Goal: Navigation & Orientation: Find specific page/section

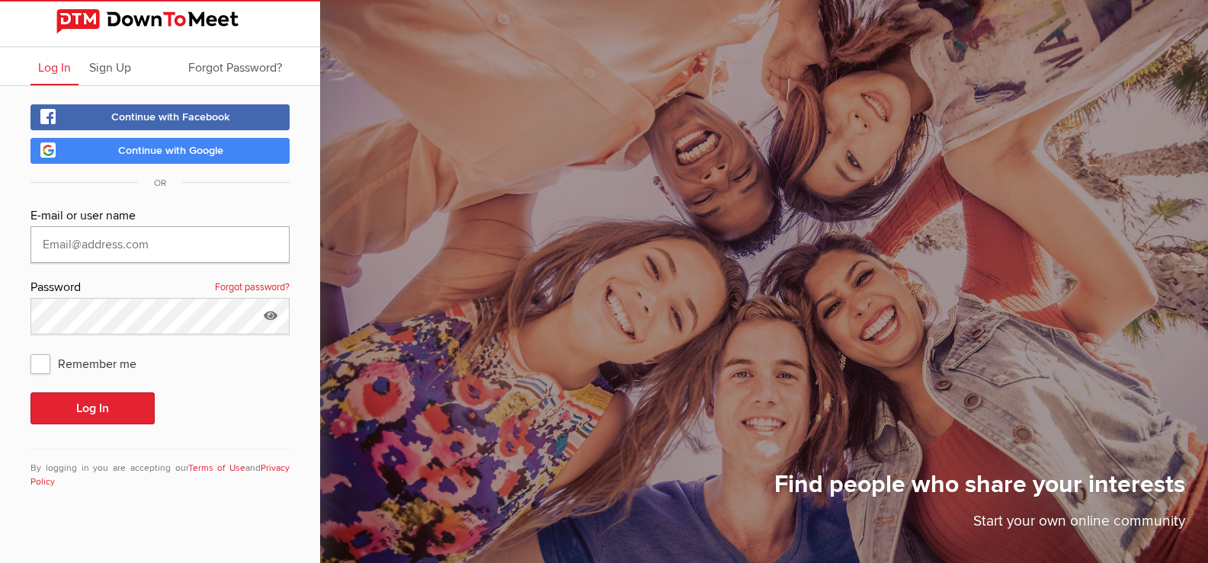
type input "[EMAIL_ADDRESS][DOMAIN_NAME]"
click at [36, 360] on span "Remember me" at bounding box center [90, 363] width 121 height 27
click at [30, 350] on input "Remember me" at bounding box center [30, 349] width 1 height 1
checkbox input "true"
click at [104, 411] on button "Log In" at bounding box center [92, 408] width 124 height 32
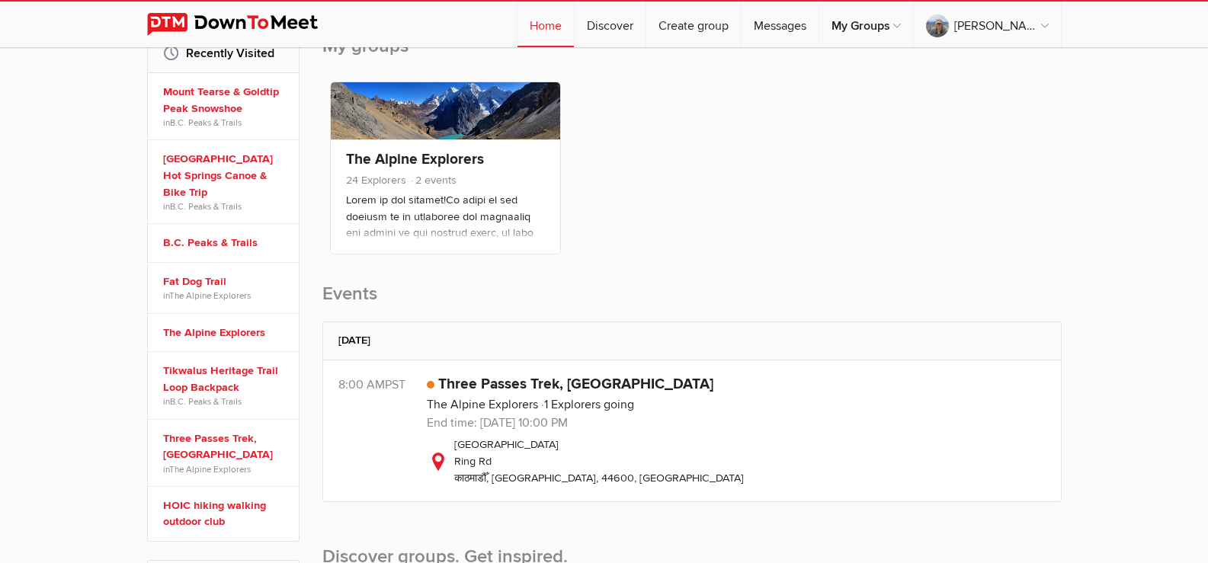
scroll to position [229, 0]
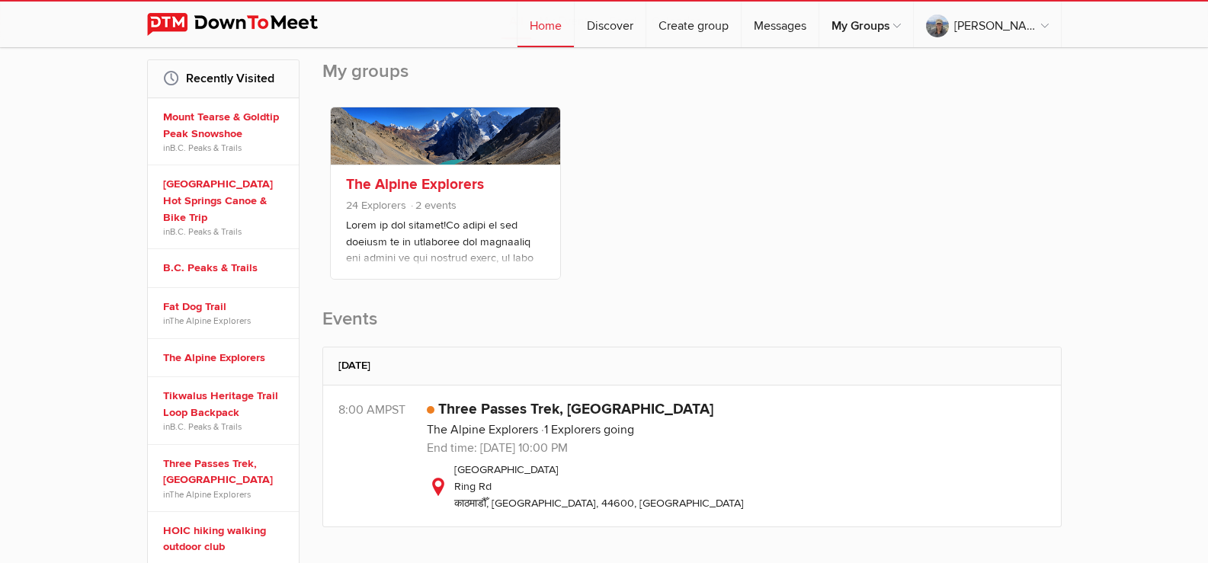
click at [445, 180] on link "The Alpine Explorers" at bounding box center [415, 184] width 138 height 18
